Goal: Obtain resource: Obtain resource

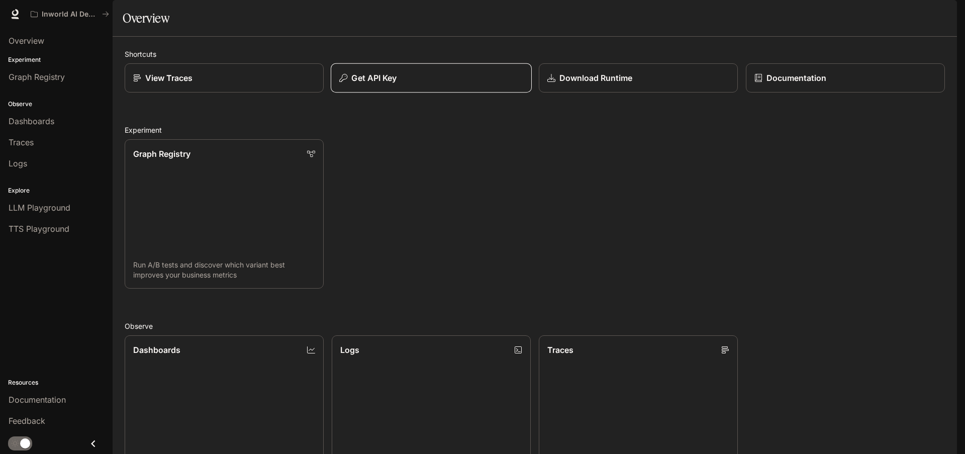
click at [397, 84] on div "Get API Key" at bounding box center [431, 78] width 184 height 12
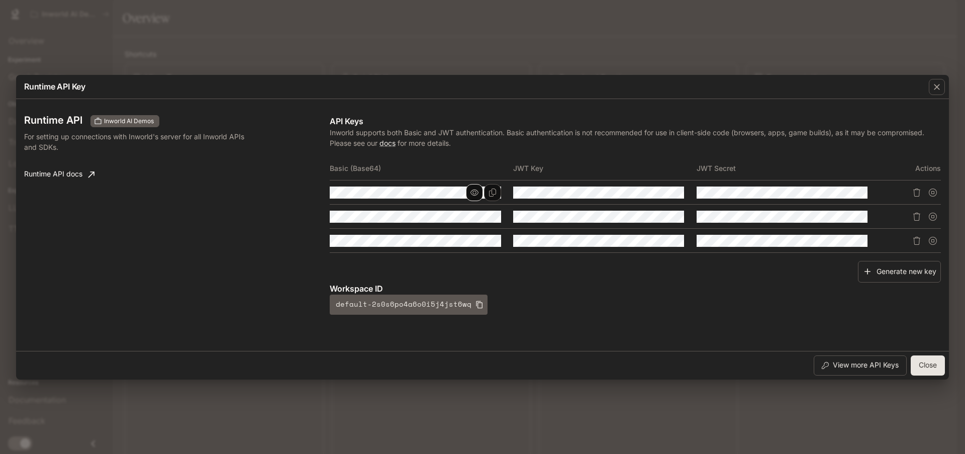
click at [471, 193] on icon "button" at bounding box center [474, 192] width 8 height 6
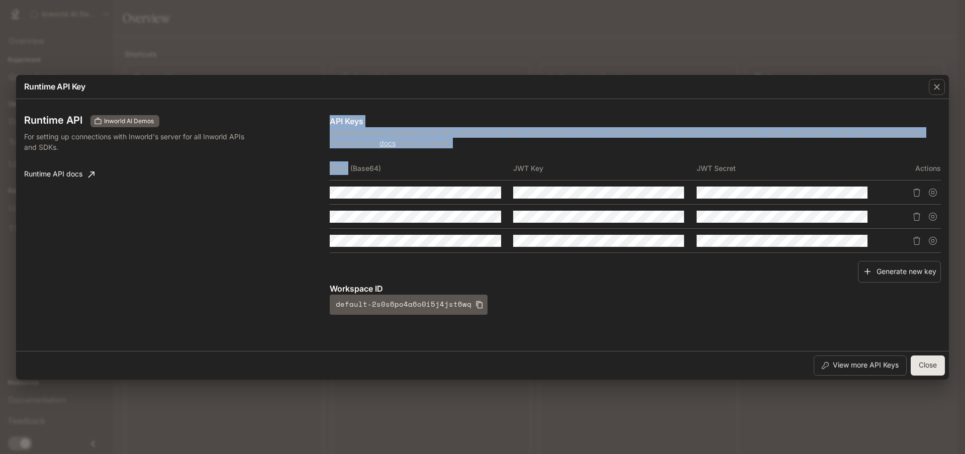
drag, startPoint x: 329, startPoint y: 170, endPoint x: 347, endPoint y: 170, distance: 18.6
click at [347, 170] on div "Runtime API Inworld AI Demos For setting up connections with Inworld's server f…" at bounding box center [482, 225] width 916 height 244
click at [335, 165] on th "Basic (Base64)" at bounding box center [421, 168] width 183 height 24
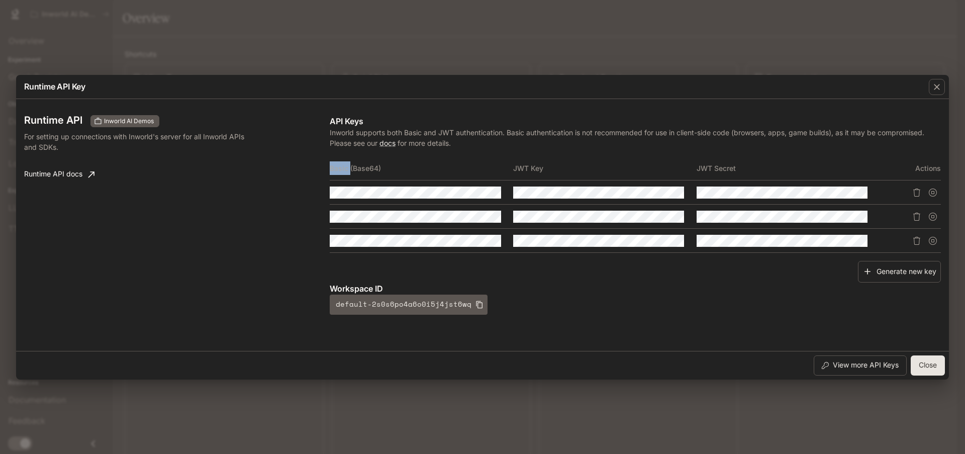
click at [335, 165] on th "Basic (Base64)" at bounding box center [421, 168] width 183 height 24
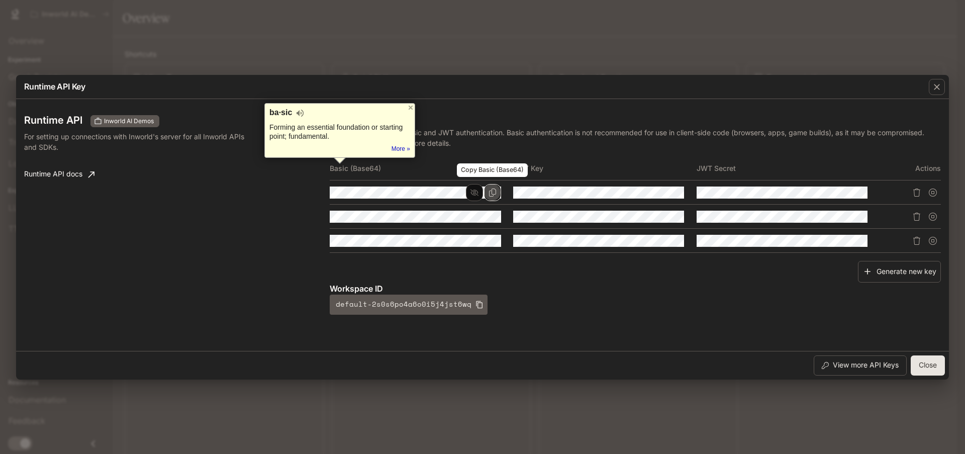
click at [484, 194] on button "Copy Basic (Base64)" at bounding box center [492, 192] width 17 height 17
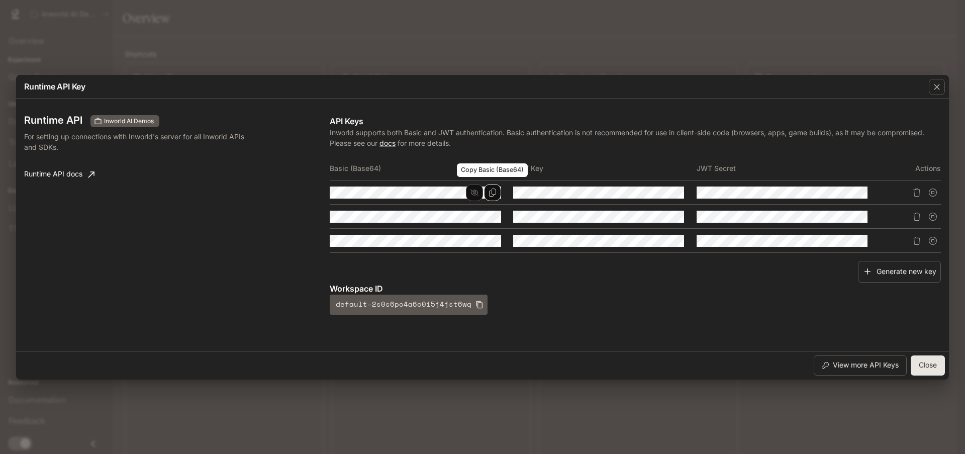
click at [493, 195] on icon "Copy Basic (Base64)" at bounding box center [492, 192] width 7 height 8
